Goal: Information Seeking & Learning: Learn about a topic

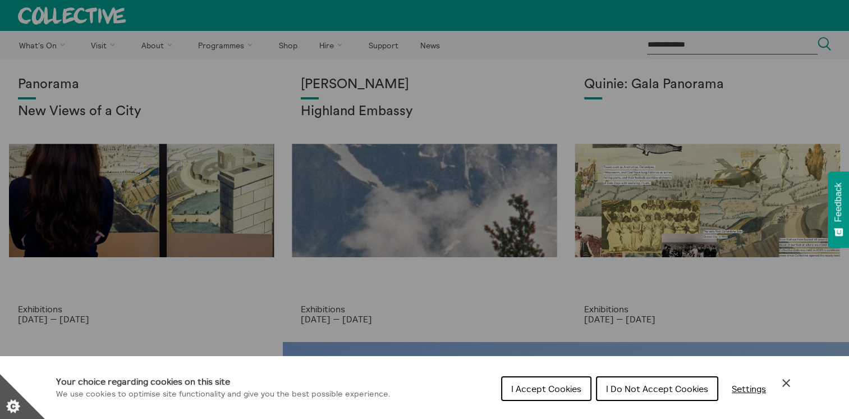
click at [781, 382] on icon "Close Cookie Control" at bounding box center [786, 382] width 13 height 13
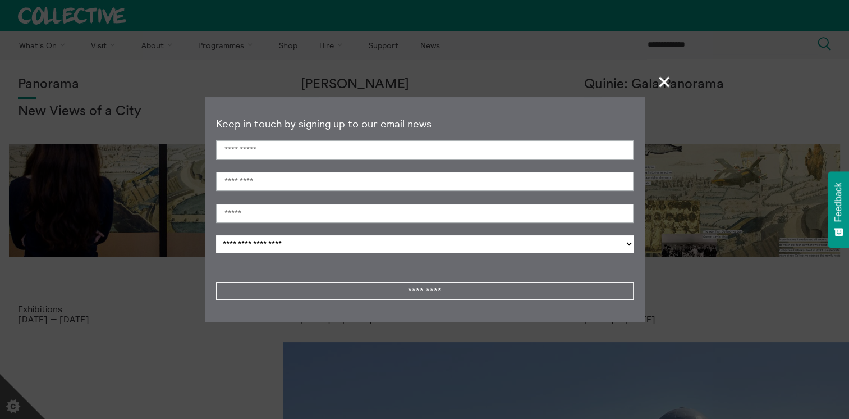
click at [669, 81] on span "+" at bounding box center [664, 81] width 33 height 33
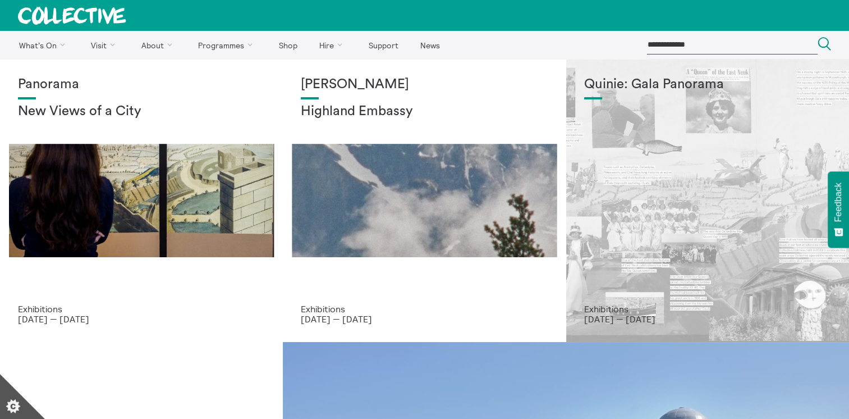
click at [622, 241] on div "Quinie: Gala Panorama" at bounding box center [707, 190] width 247 height 227
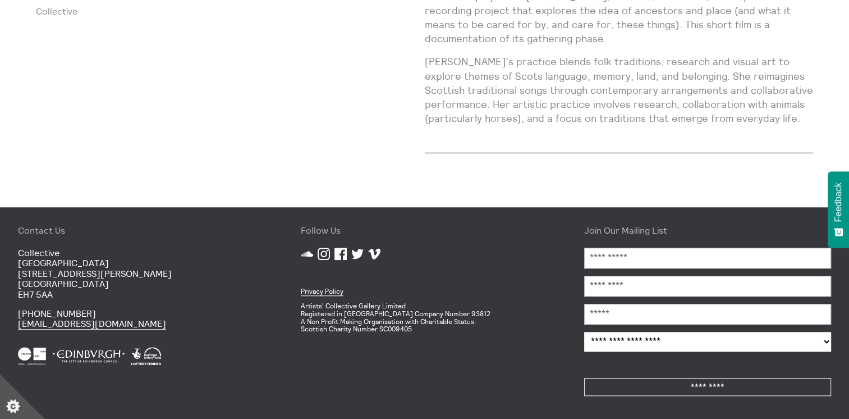
scroll to position [734, 0]
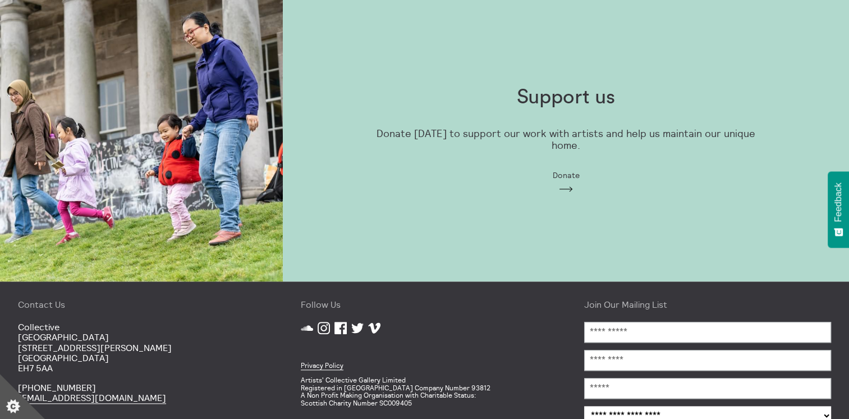
scroll to position [984, 0]
